Goal: Task Accomplishment & Management: Use online tool/utility

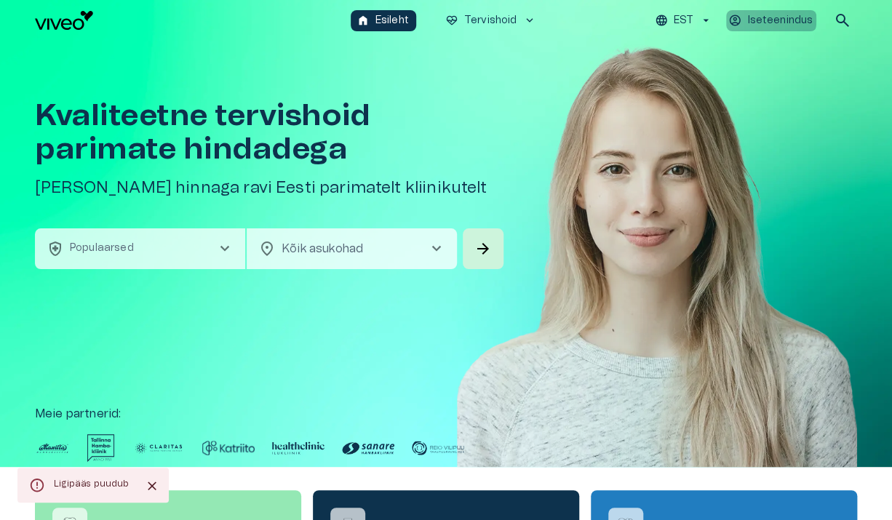
click at [767, 20] on p "Iseteenindus" at bounding box center [779, 20] width 65 height 15
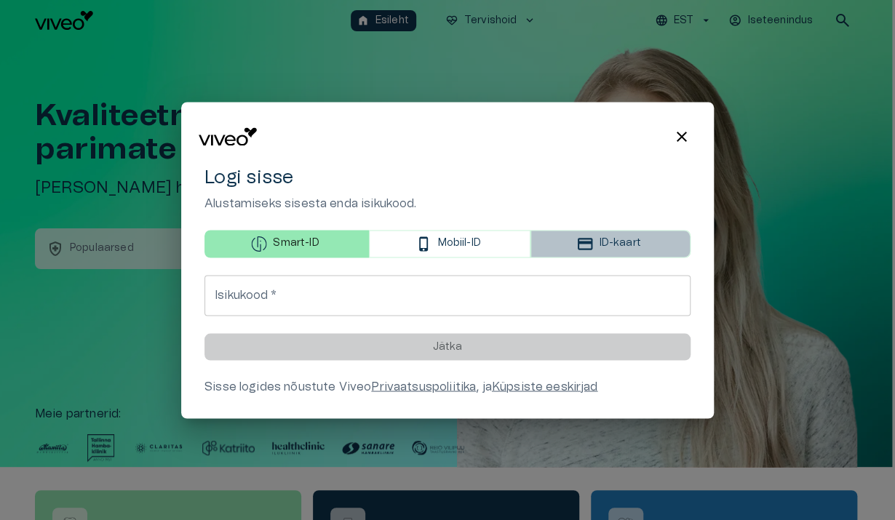
click at [602, 244] on p "ID-kaart" at bounding box center [619, 243] width 41 height 15
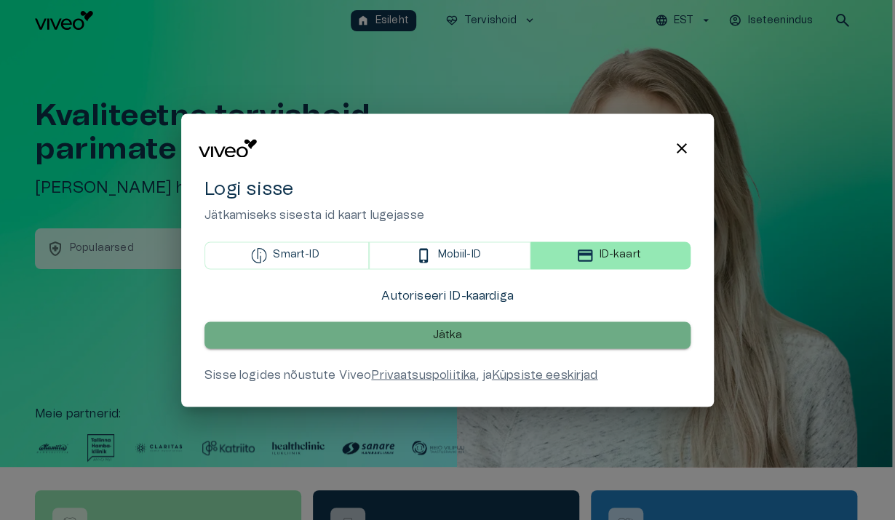
click at [451, 335] on p "Jätka" at bounding box center [448, 334] width 30 height 15
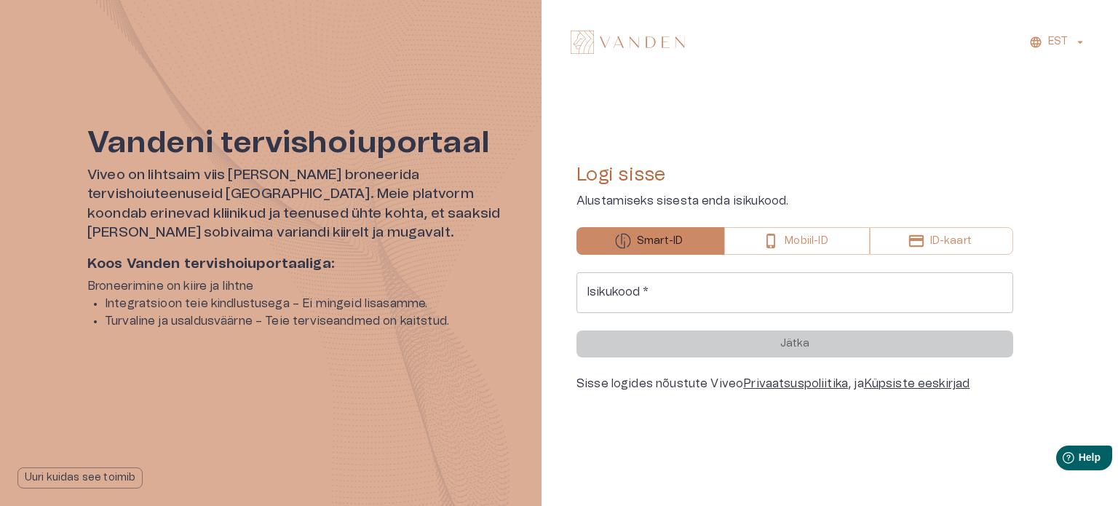
click at [969, 239] on p "ID-kaart" at bounding box center [950, 241] width 41 height 15
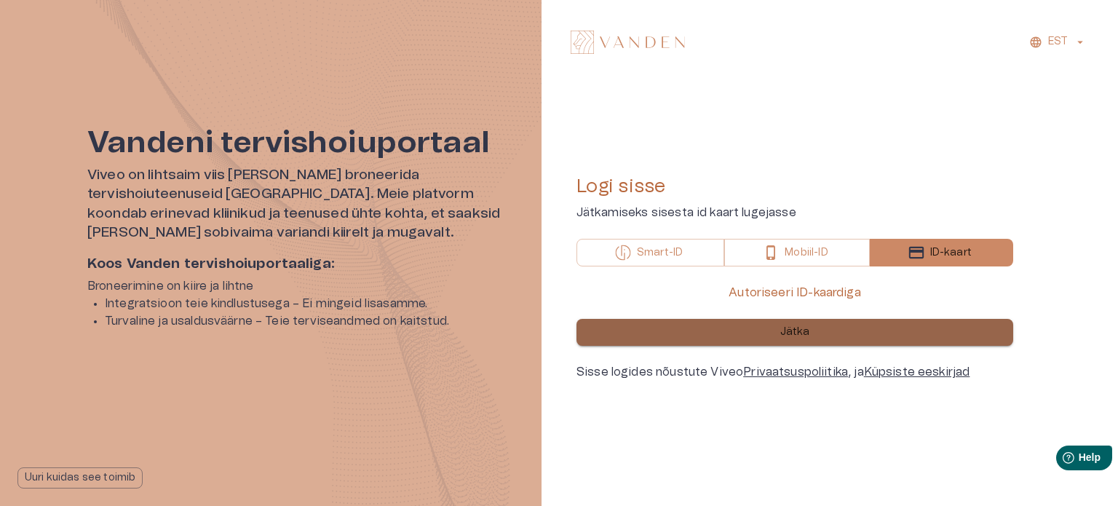
click at [802, 333] on p "Jätka" at bounding box center [795, 331] width 30 height 15
